Goal: Book appointment/travel/reservation

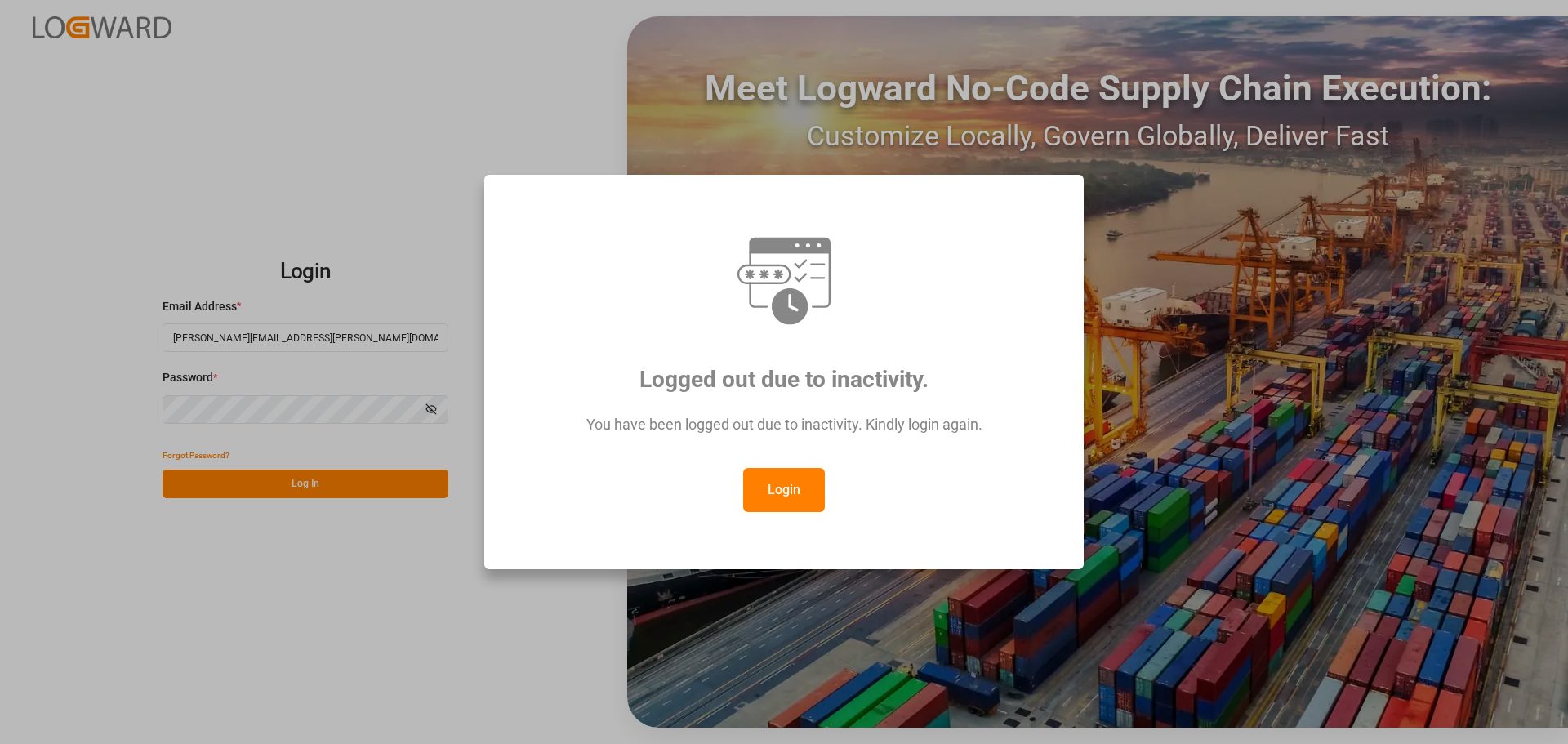
click at [806, 489] on button "Login" at bounding box center [784, 490] width 81 height 44
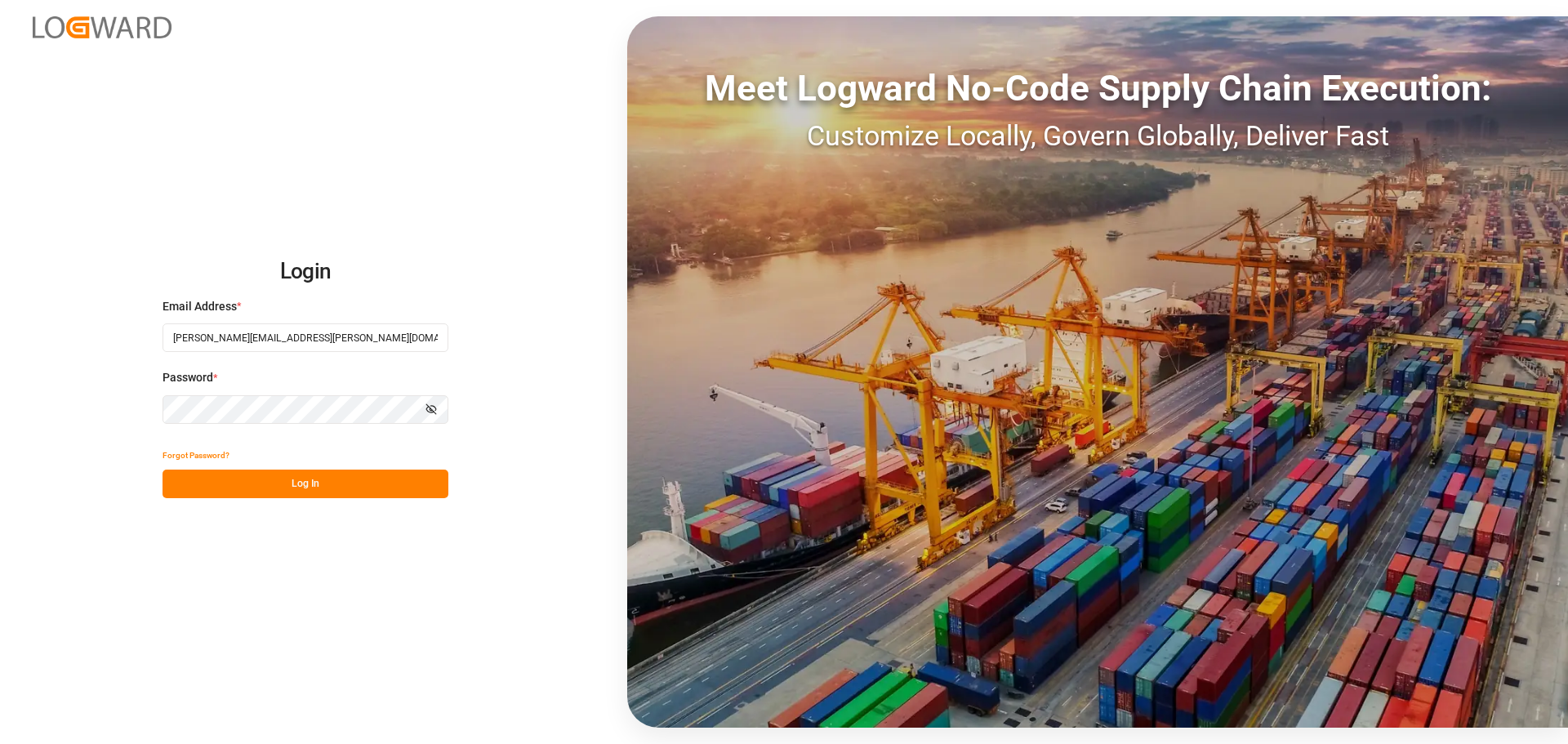
click at [308, 488] on button "Log In" at bounding box center [305, 483] width 286 height 28
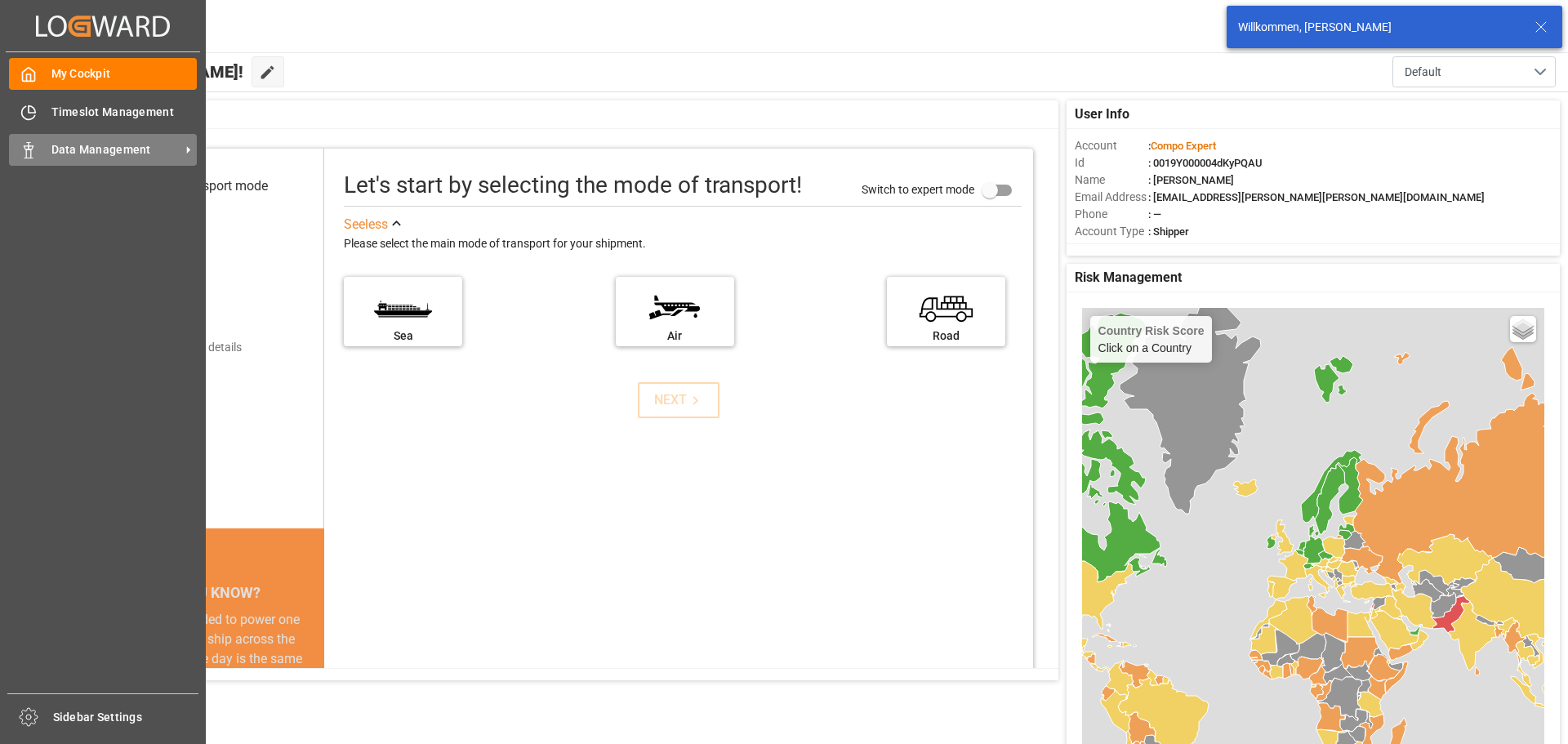
click at [33, 150] on icon at bounding box center [28, 151] width 16 height 16
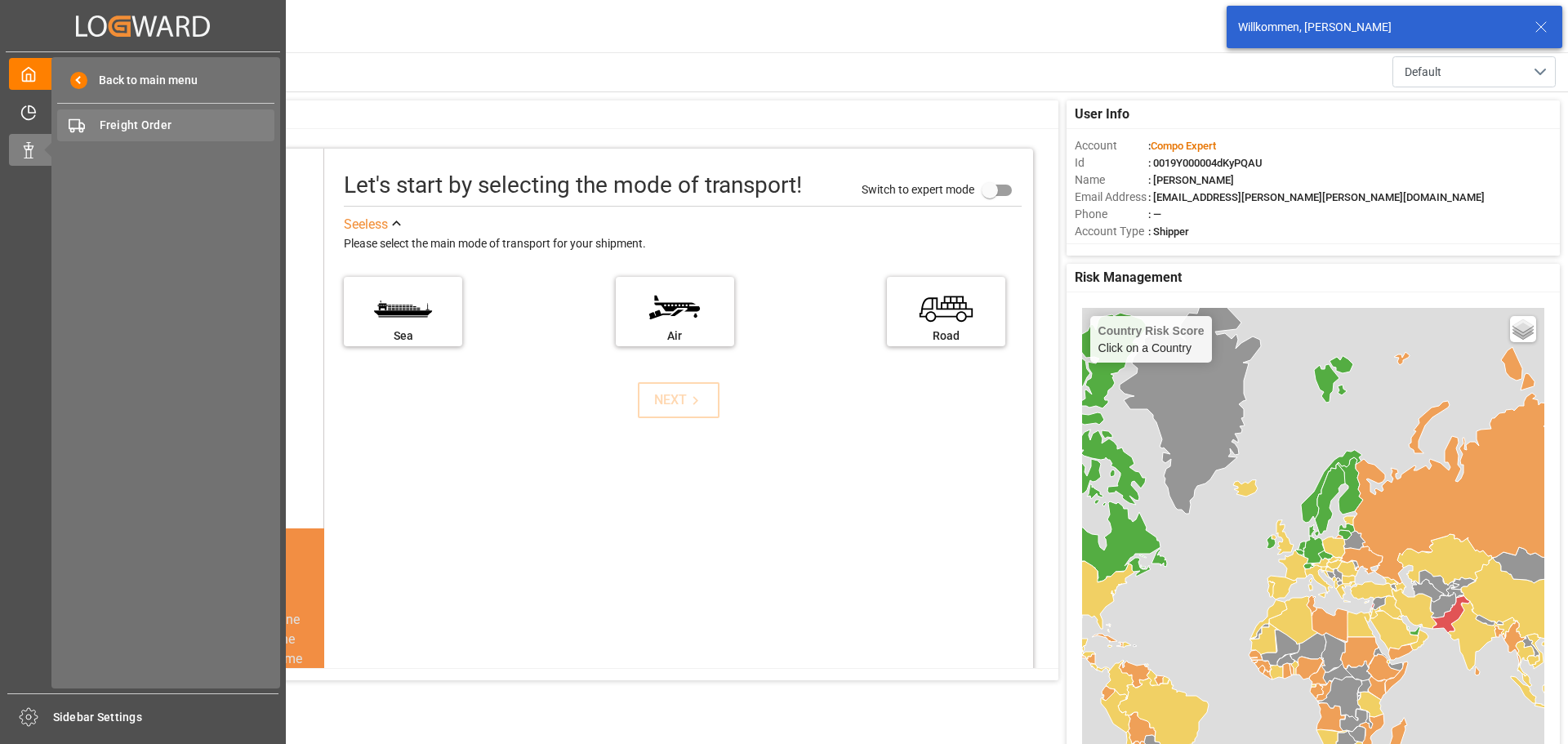
click at [115, 121] on span "Freight Order" at bounding box center [187, 125] width 175 height 17
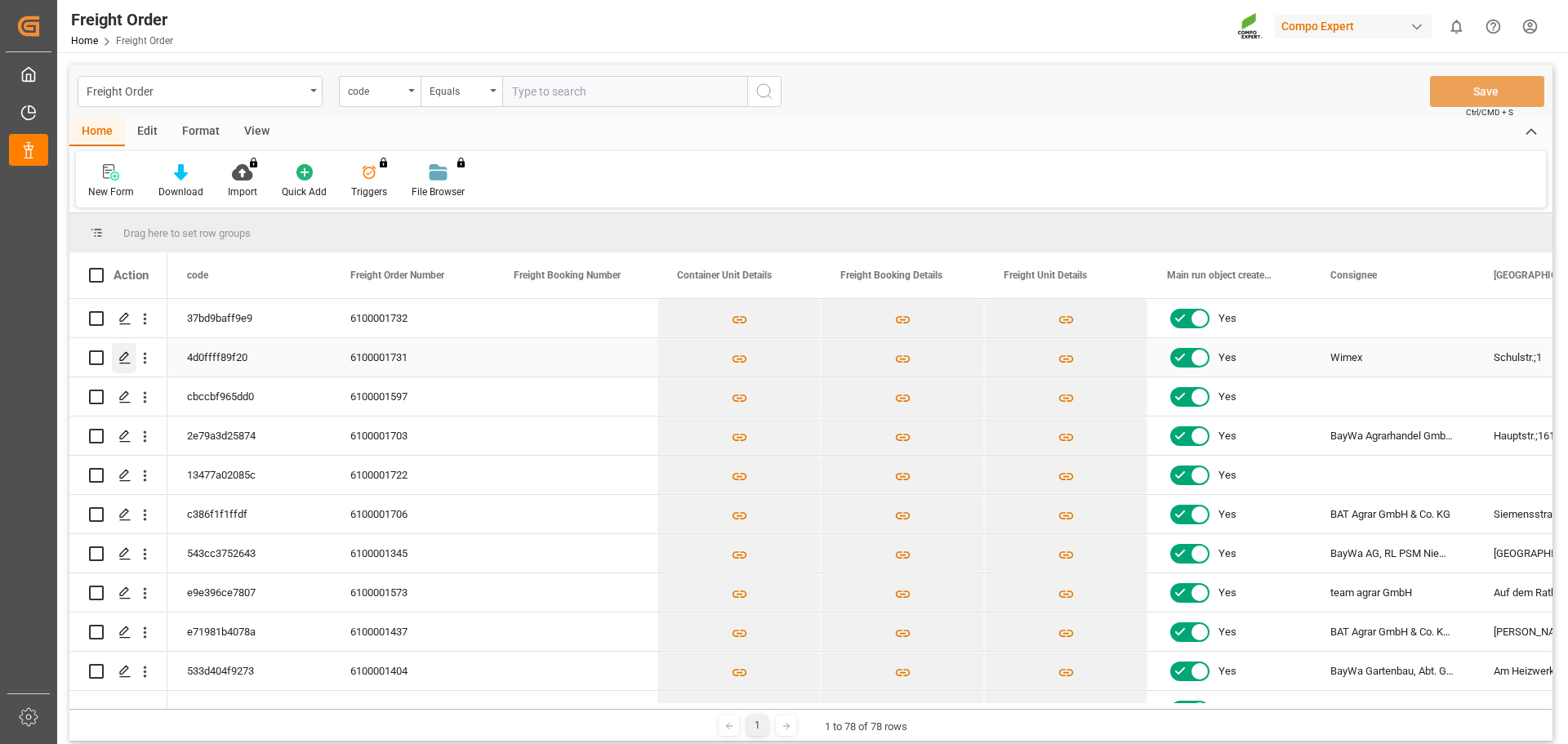
click at [125, 358] on polygon "Press SPACE to select this row." at bounding box center [123, 356] width 8 height 8
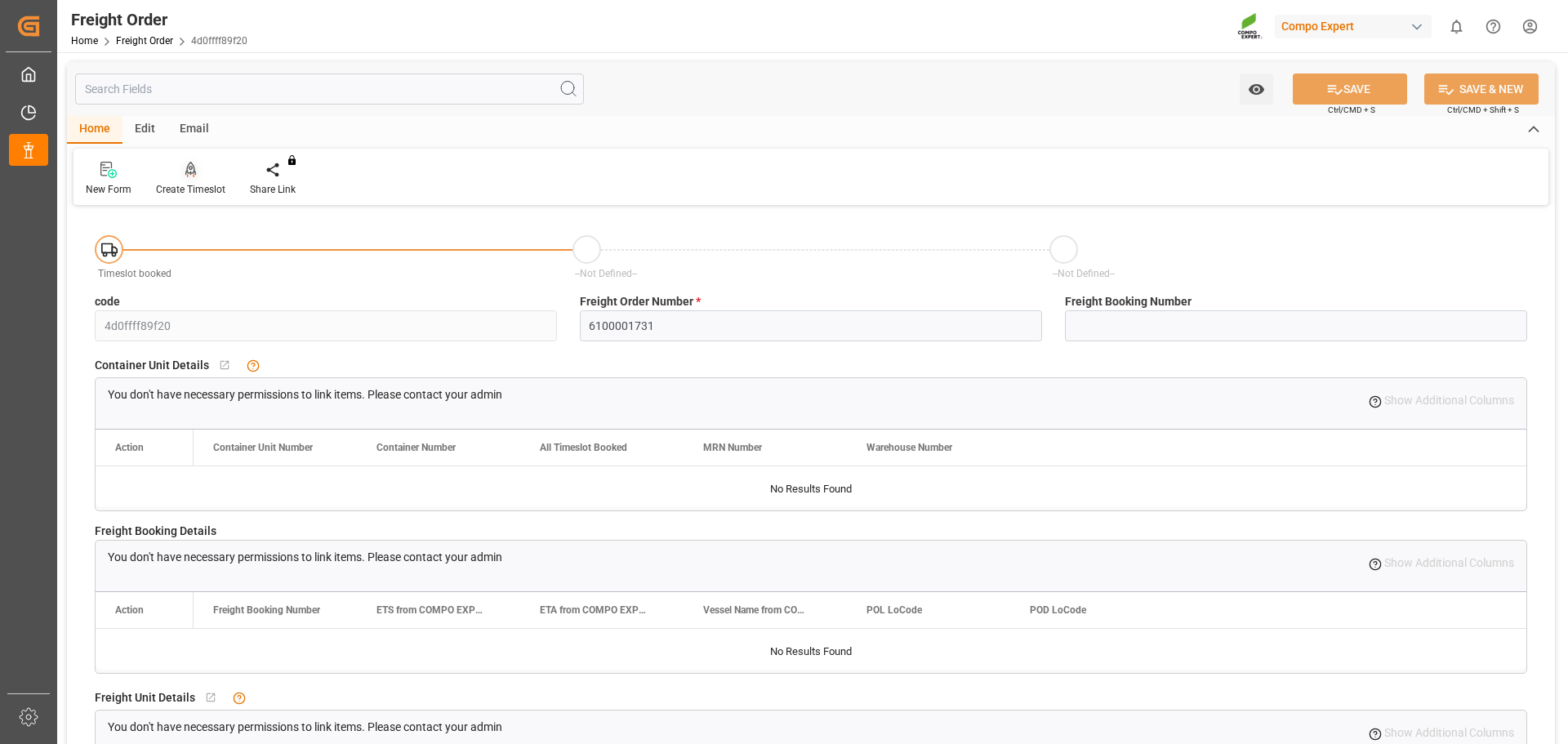
click at [198, 166] on div at bounding box center [191, 169] width 69 height 17
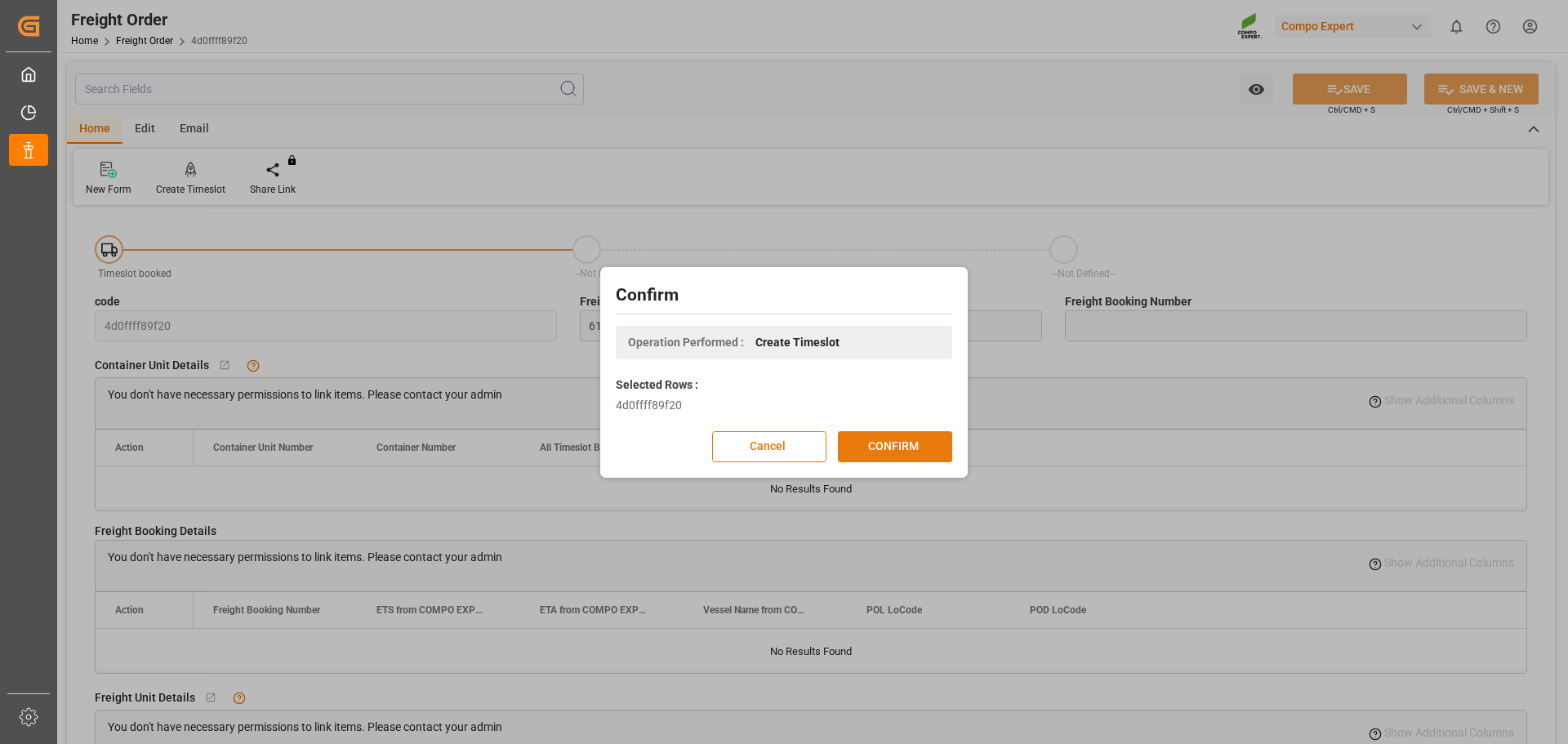
click at [891, 445] on button "CONFIRM" at bounding box center [895, 446] width 114 height 31
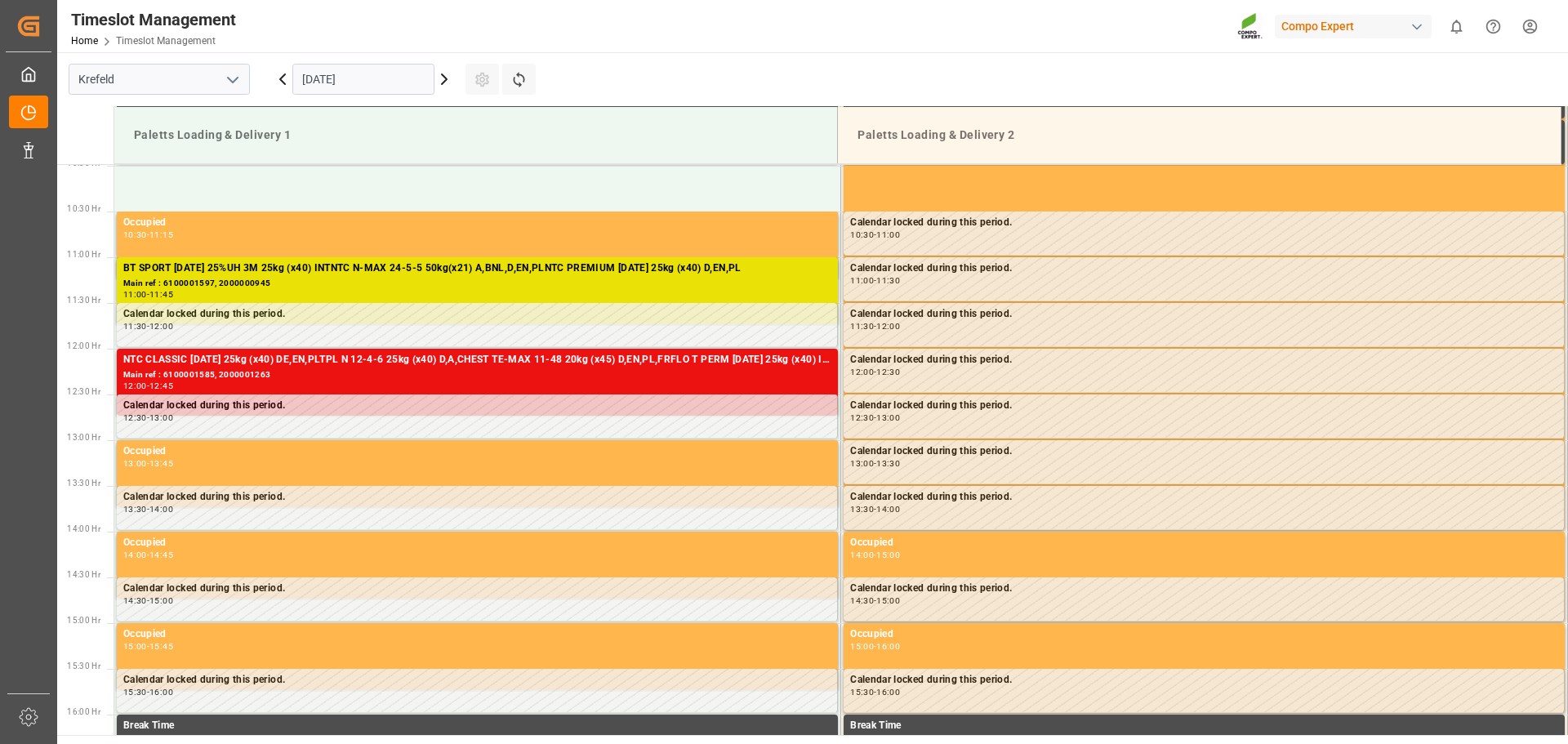
scroll to position [904, 0]
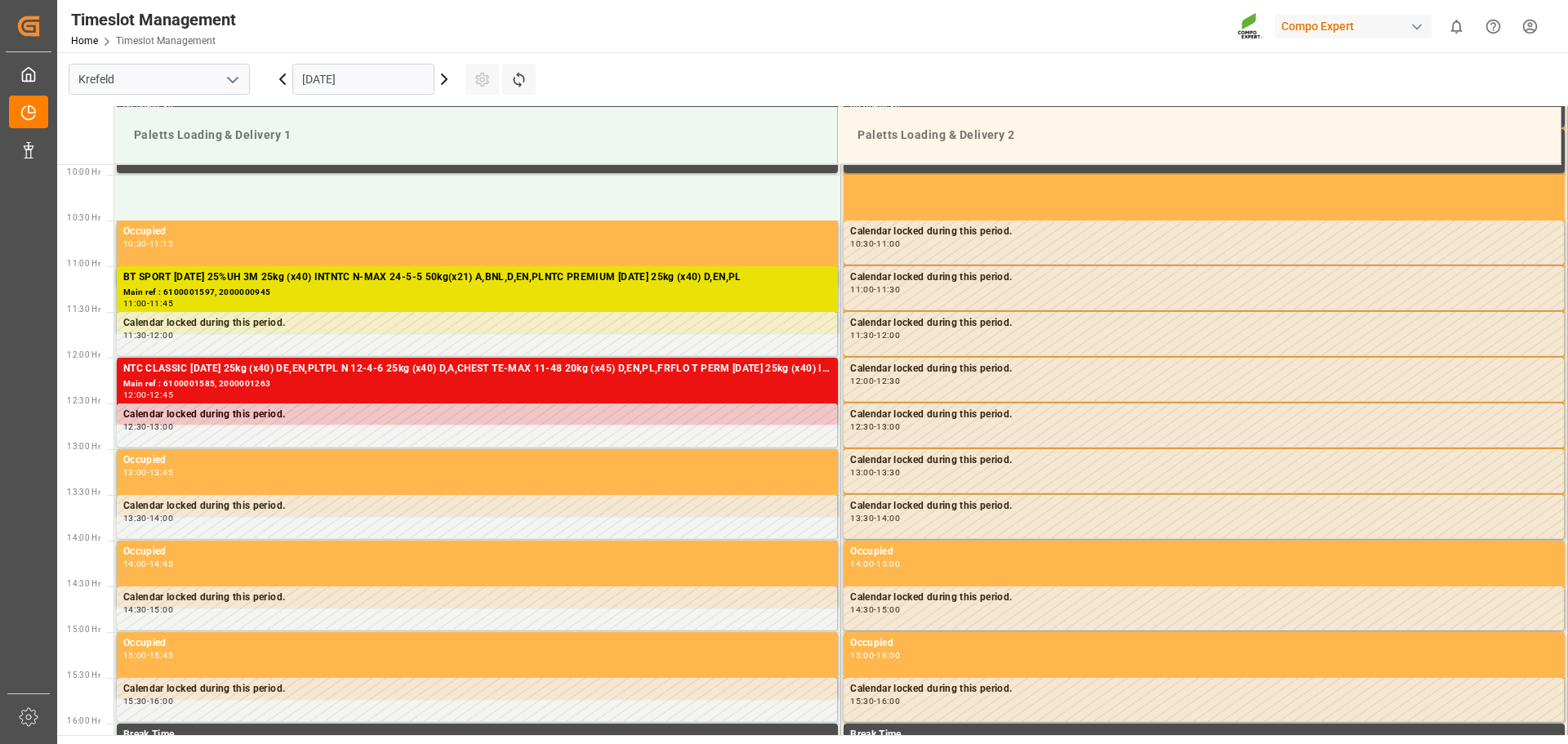
drag, startPoint x: 397, startPoint y: 79, endPoint x: 374, endPoint y: 89, distance: 25.1
click at [397, 79] on input "[DATE]" at bounding box center [363, 79] width 142 height 31
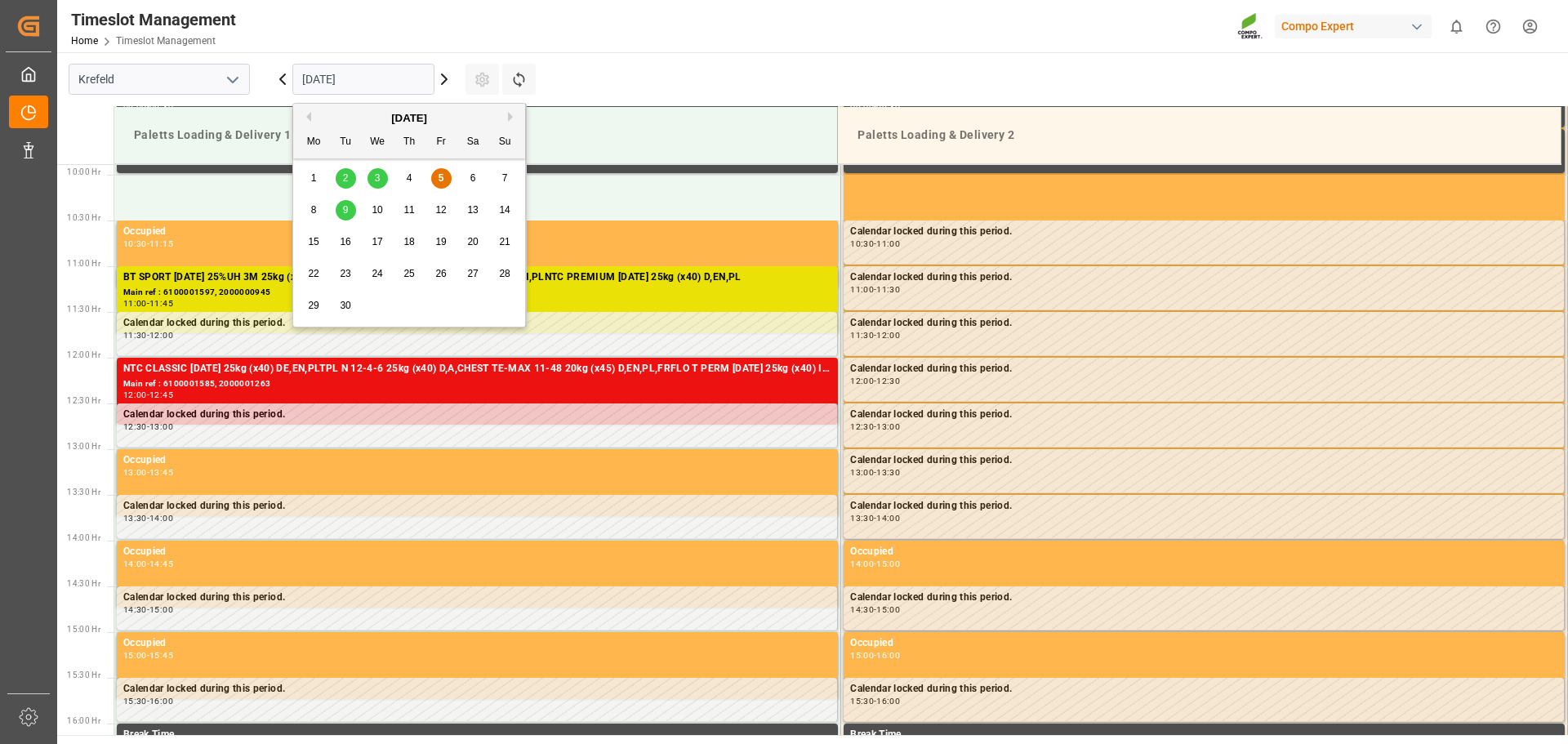
click at [315, 212] on span "8" at bounding box center [314, 210] width 5 height 12
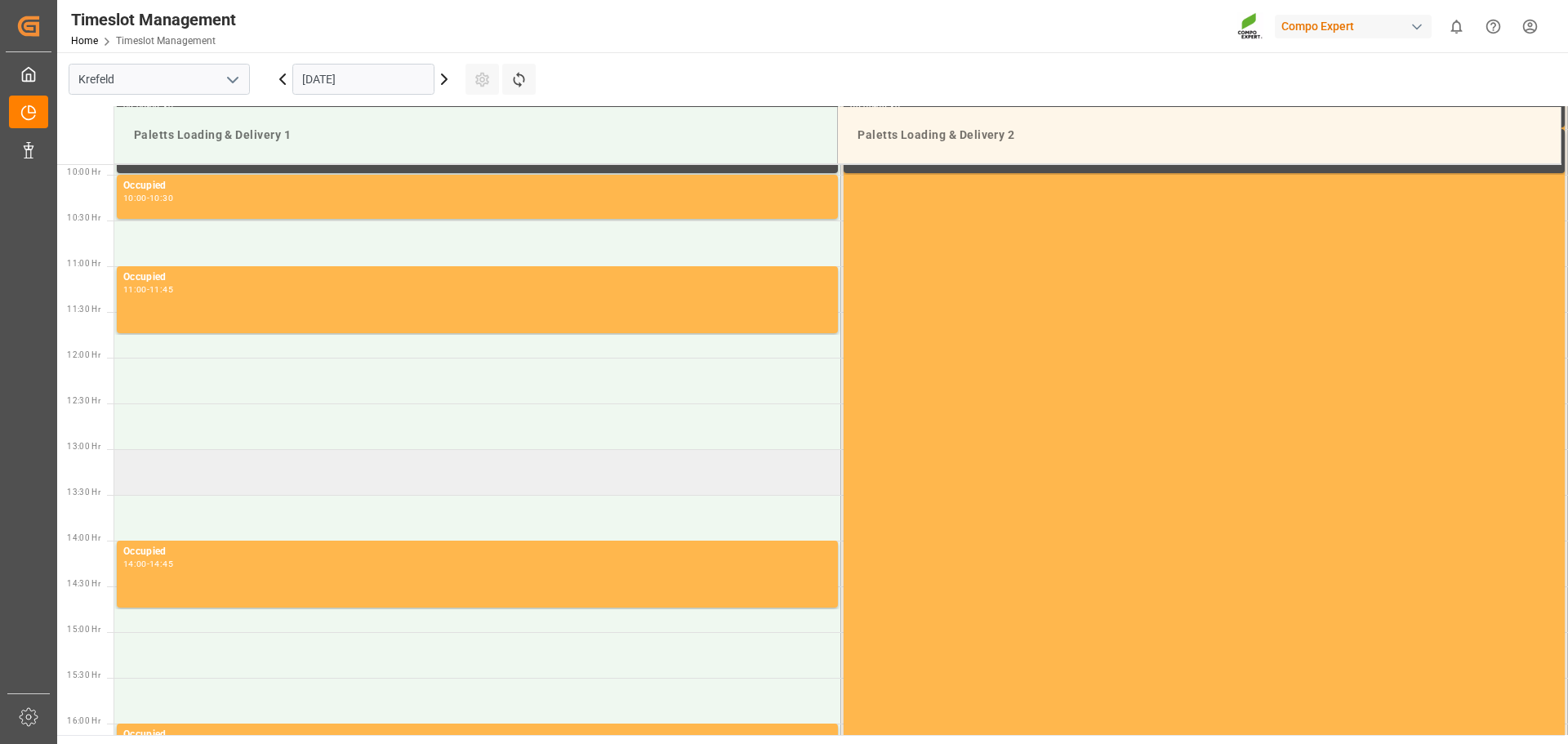
click at [460, 479] on td at bounding box center [478, 472] width 727 height 46
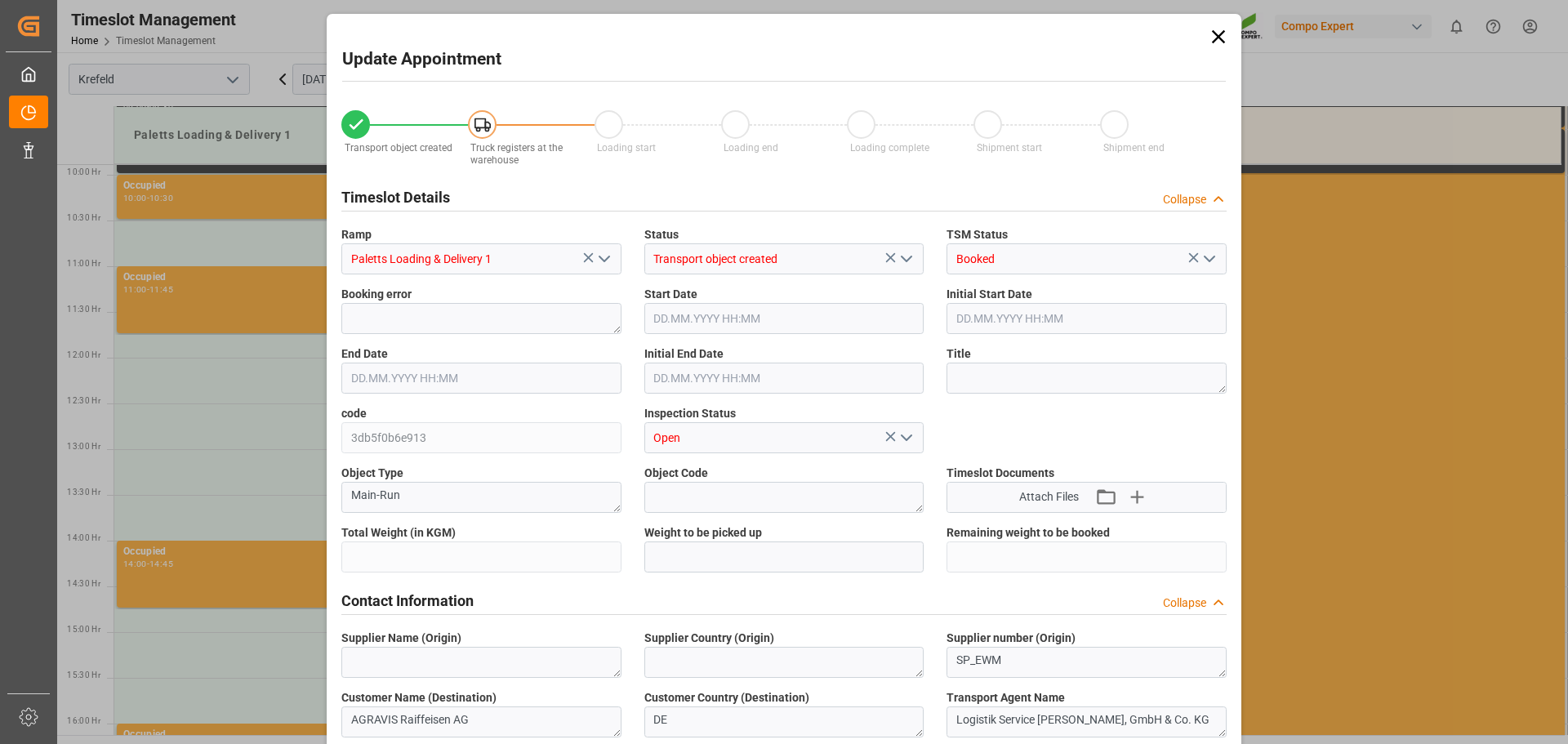
type input "24080"
type input "0"
type input "08.09.2025 13:00"
type input "08.09.2025 13:30"
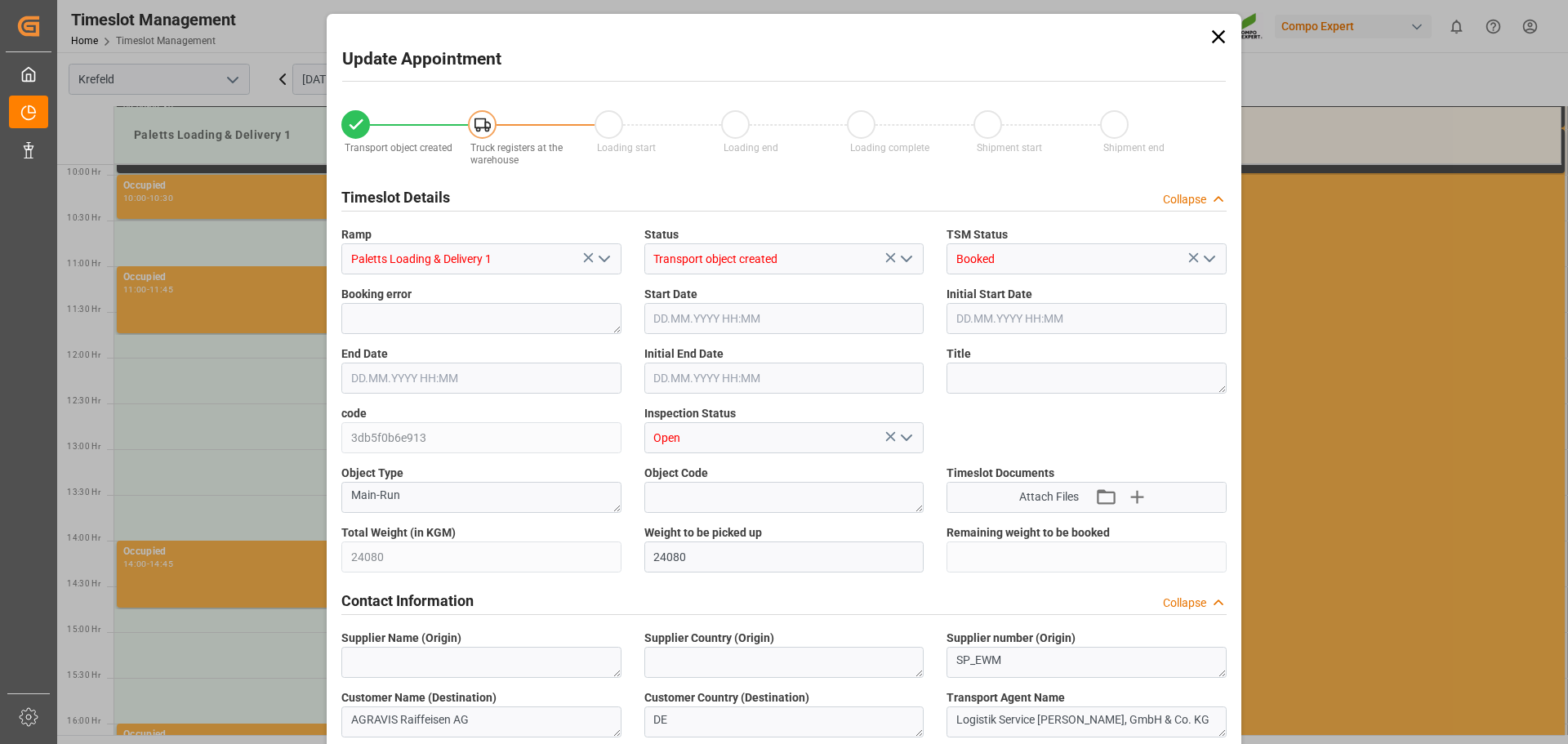
type input "05.09.2025 10:47"
type input "05.09.2025 09:07"
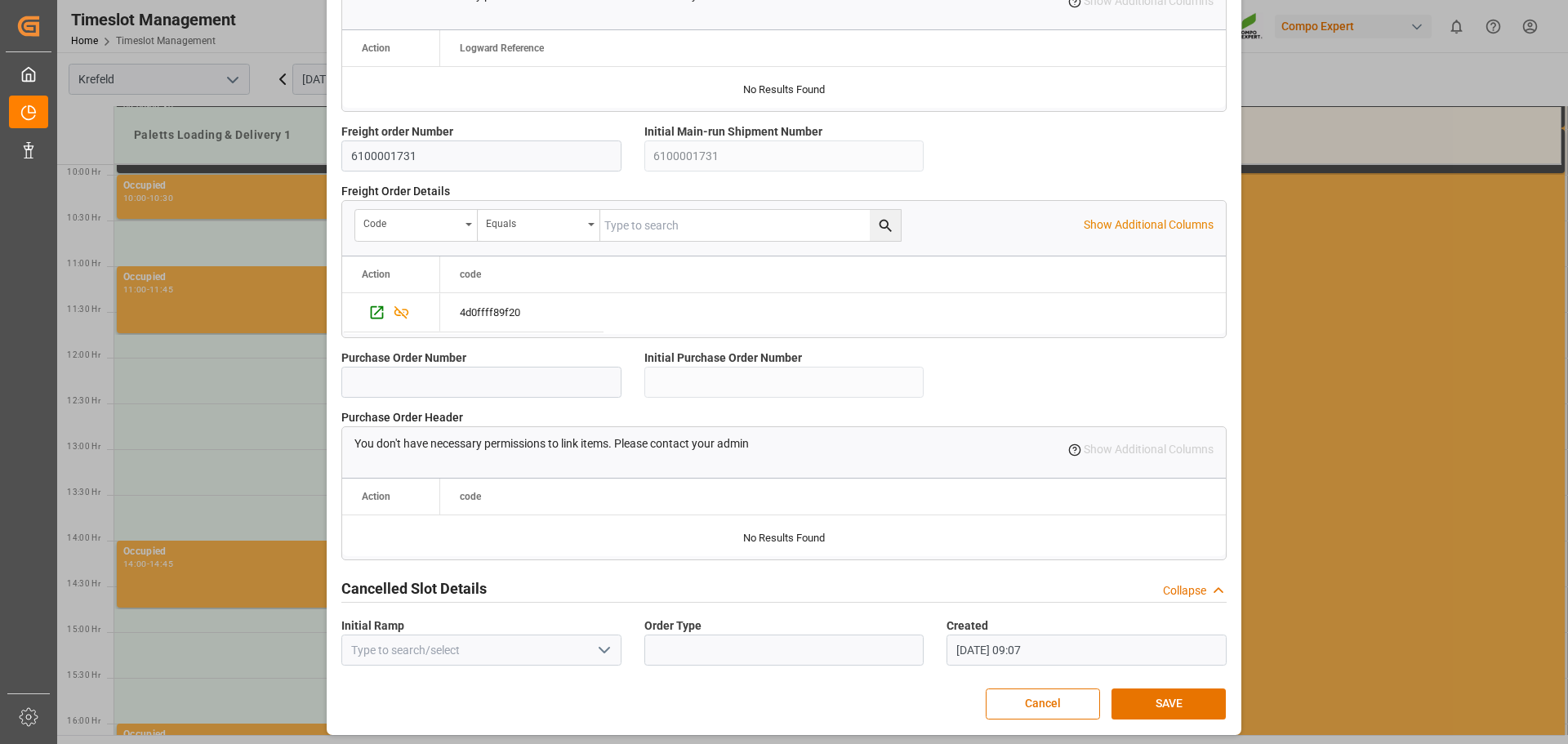
scroll to position [1405, 0]
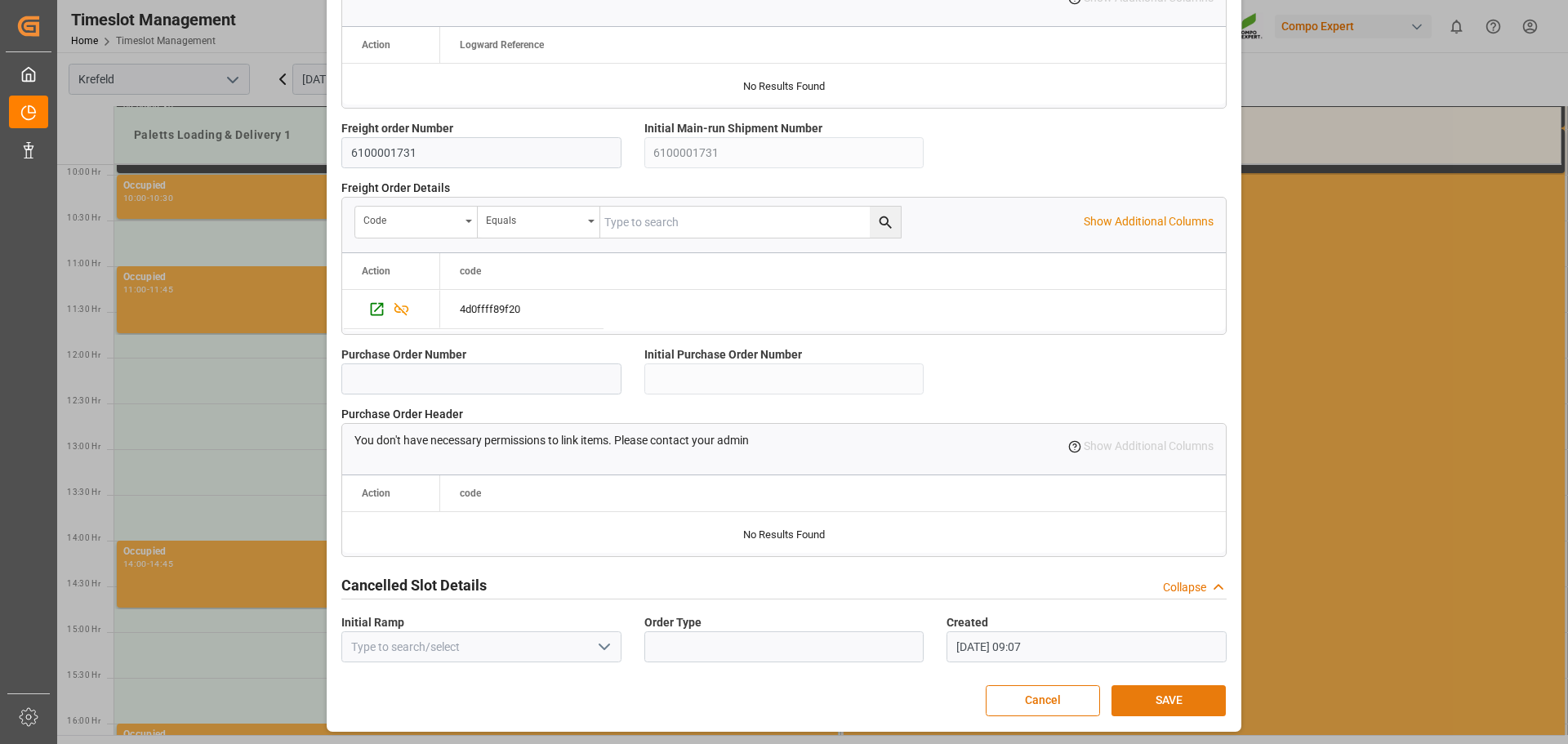
click at [1169, 696] on button "SAVE" at bounding box center [1168, 700] width 114 height 31
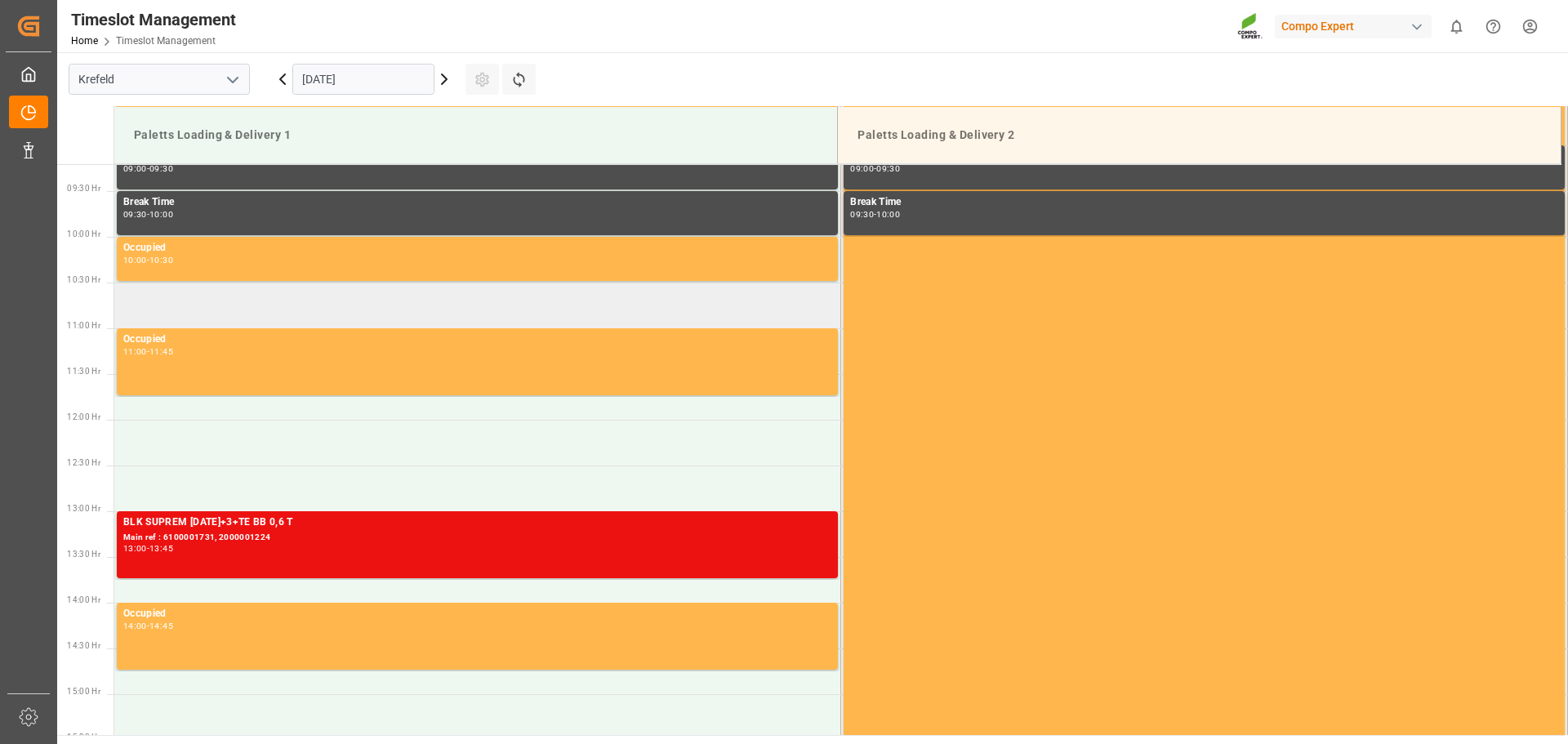
scroll to position [924, 0]
